Goal: Task Accomplishment & Management: Complete application form

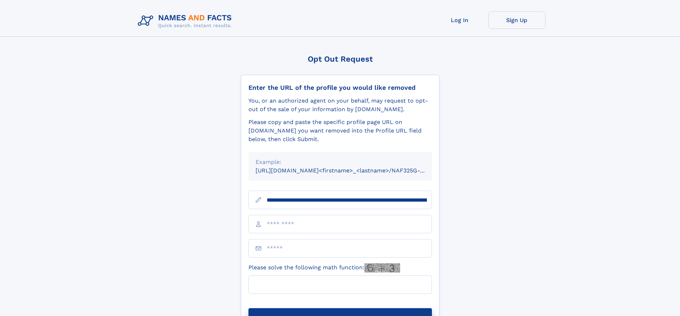
scroll to position [0, 93]
type input "**********"
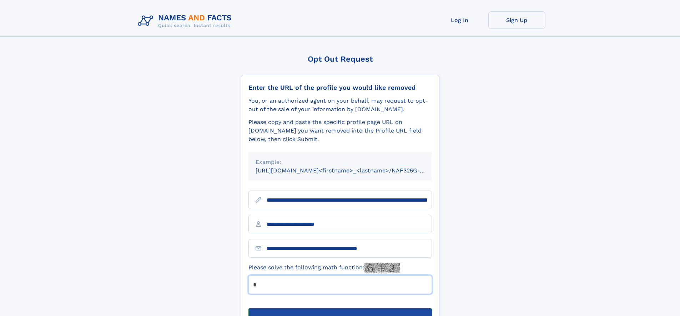
type input "*"
click at [340, 309] on button "Submit Opt Out Request" at bounding box center [339, 320] width 183 height 23
